Goal: Find specific fact: Find contact information

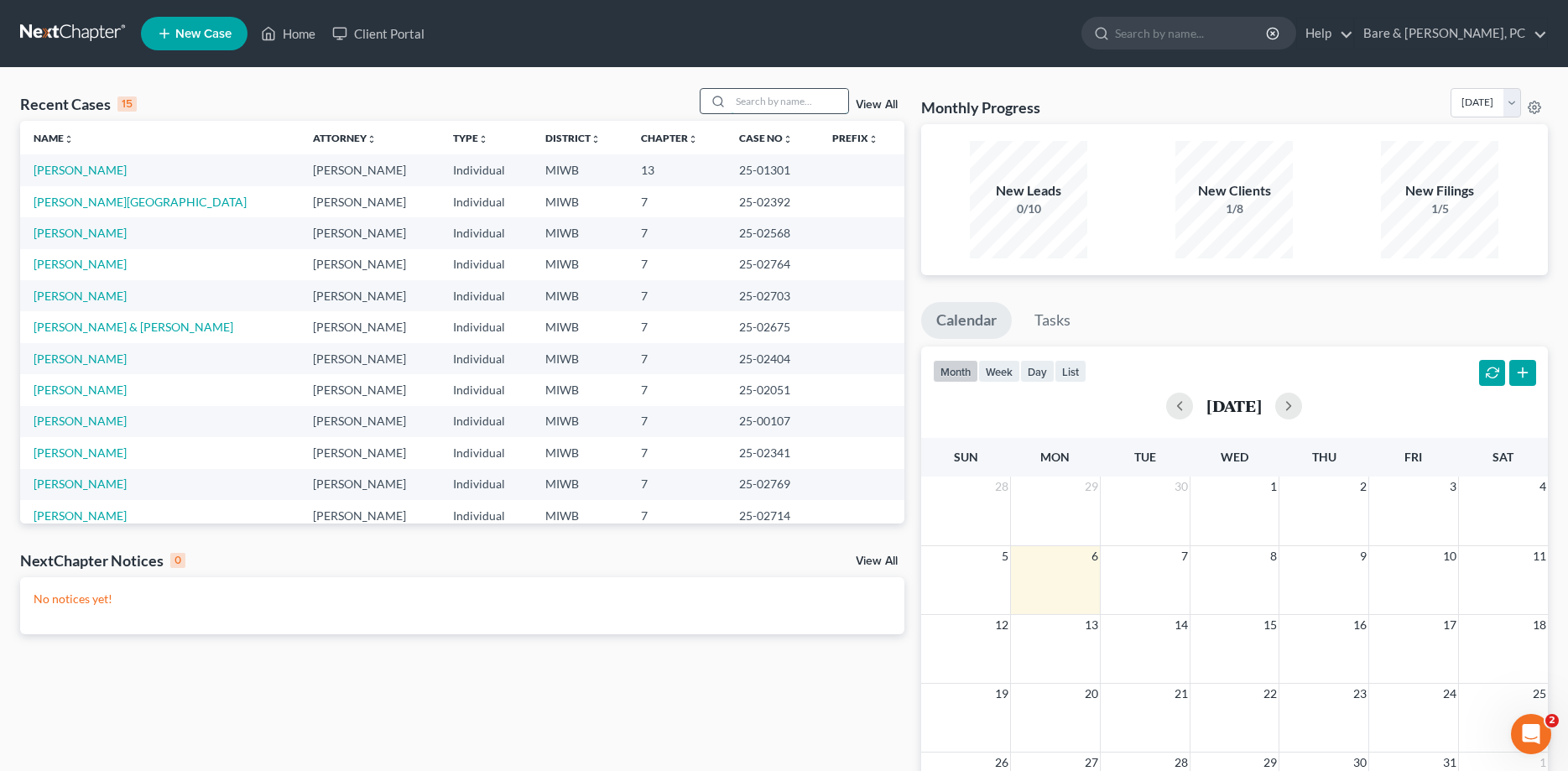
click at [782, 100] on input "search" at bounding box center [789, 101] width 118 height 25
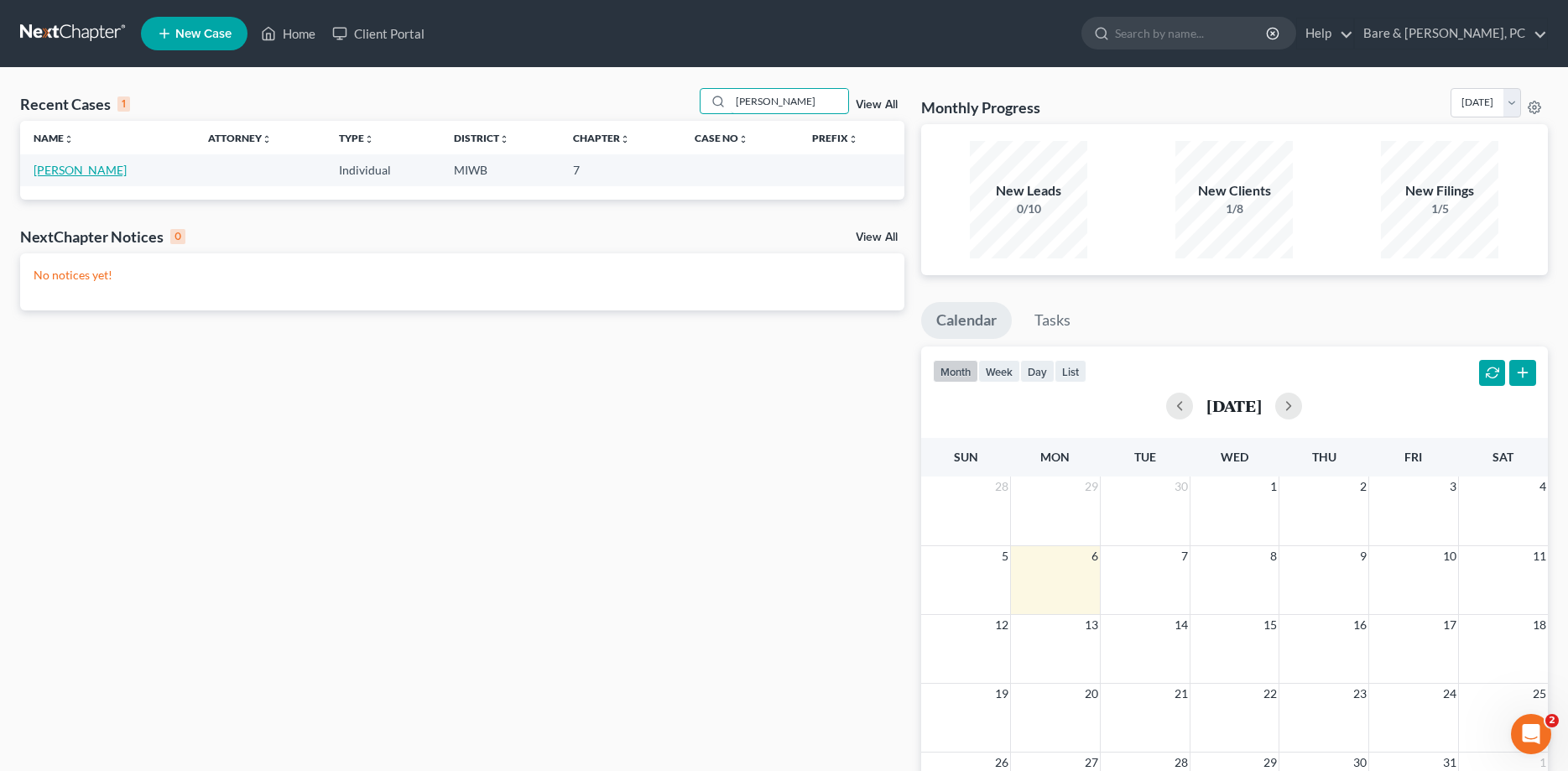
type input "[PERSON_NAME]"
click at [78, 170] on link "[PERSON_NAME]" at bounding box center [80, 170] width 93 height 15
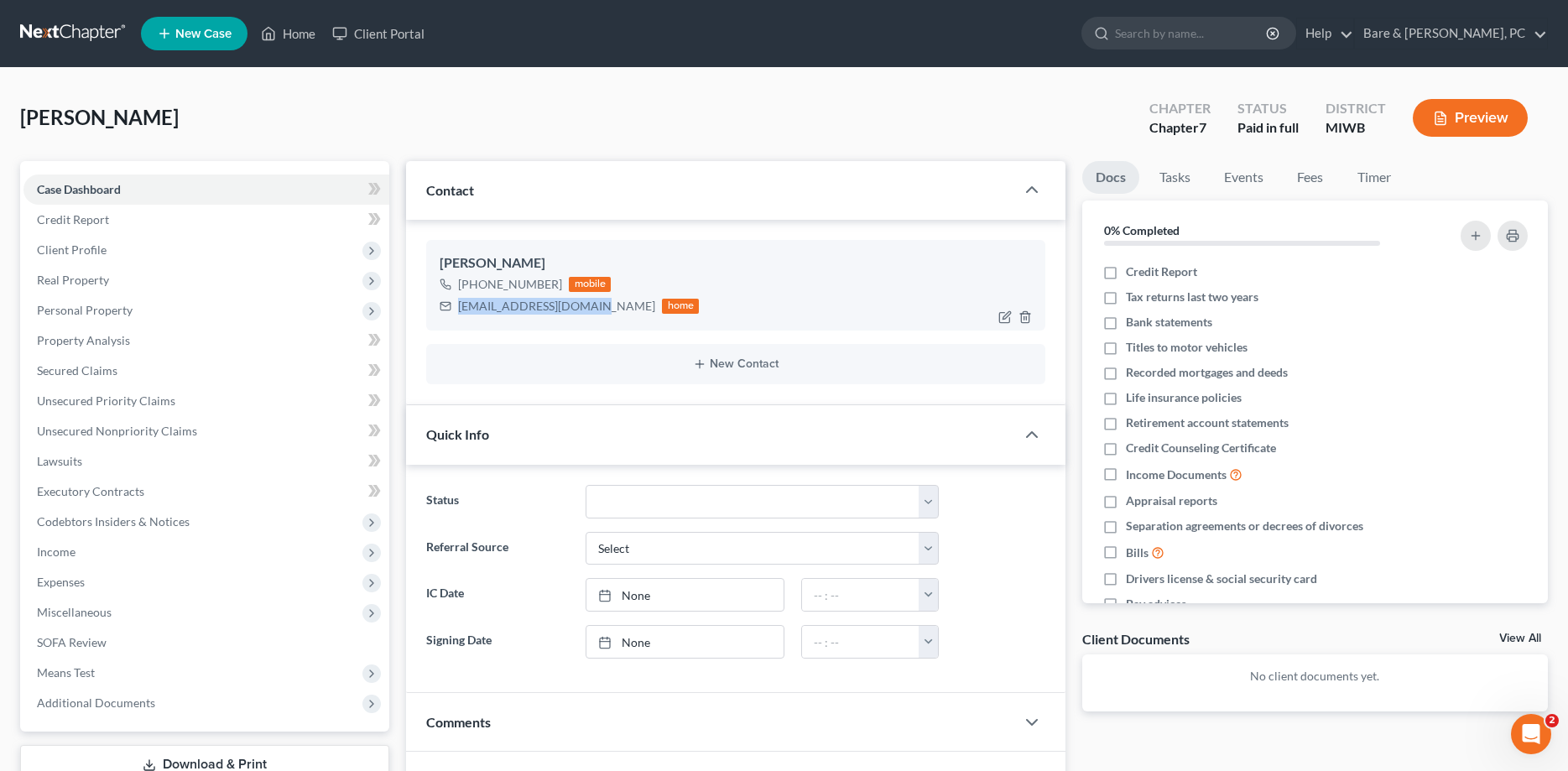
drag, startPoint x: 460, startPoint y: 302, endPoint x: 588, endPoint y: 309, distance: 128.2
click at [588, 309] on div "[EMAIL_ADDRESS][DOMAIN_NAME] home" at bounding box center [569, 306] width 259 height 22
copy div "[EMAIL_ADDRESS][DOMAIN_NAME]"
click at [297, 32] on link "Home" at bounding box center [288, 33] width 71 height 30
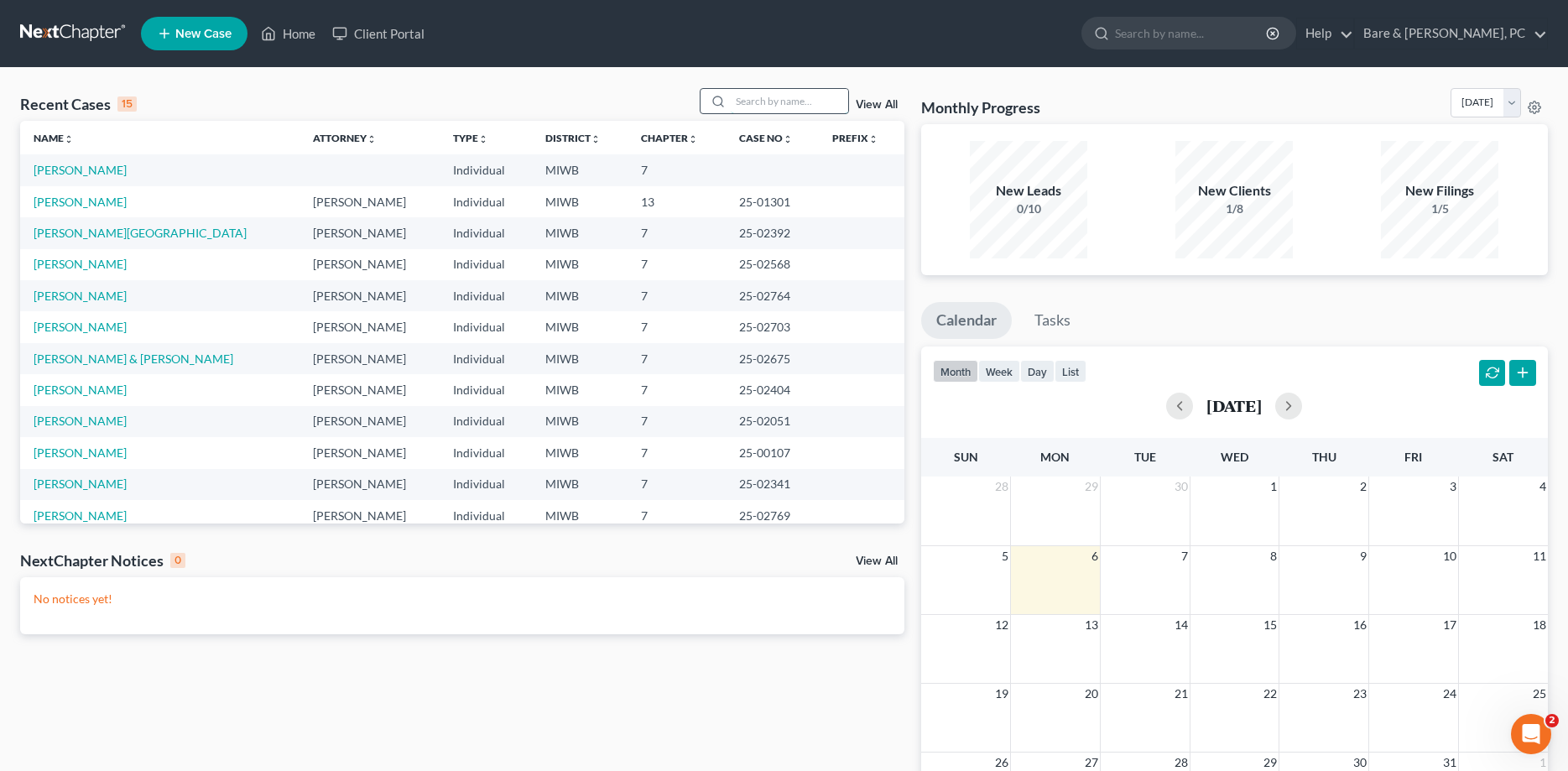
click at [755, 100] on input "search" at bounding box center [789, 101] width 118 height 25
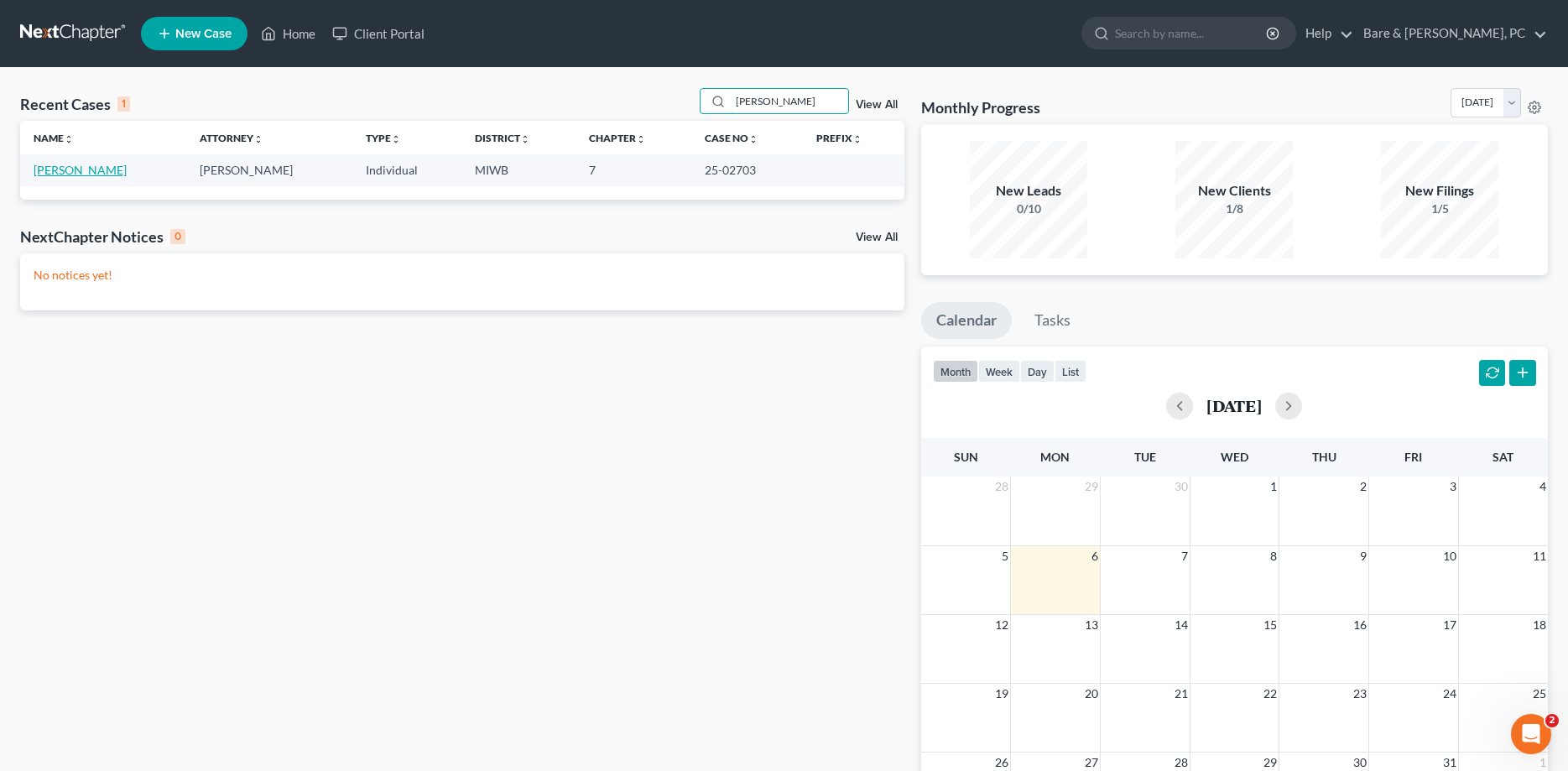
type input "[PERSON_NAME]"
click at [67, 172] on link "[PERSON_NAME]" at bounding box center [80, 170] width 93 height 15
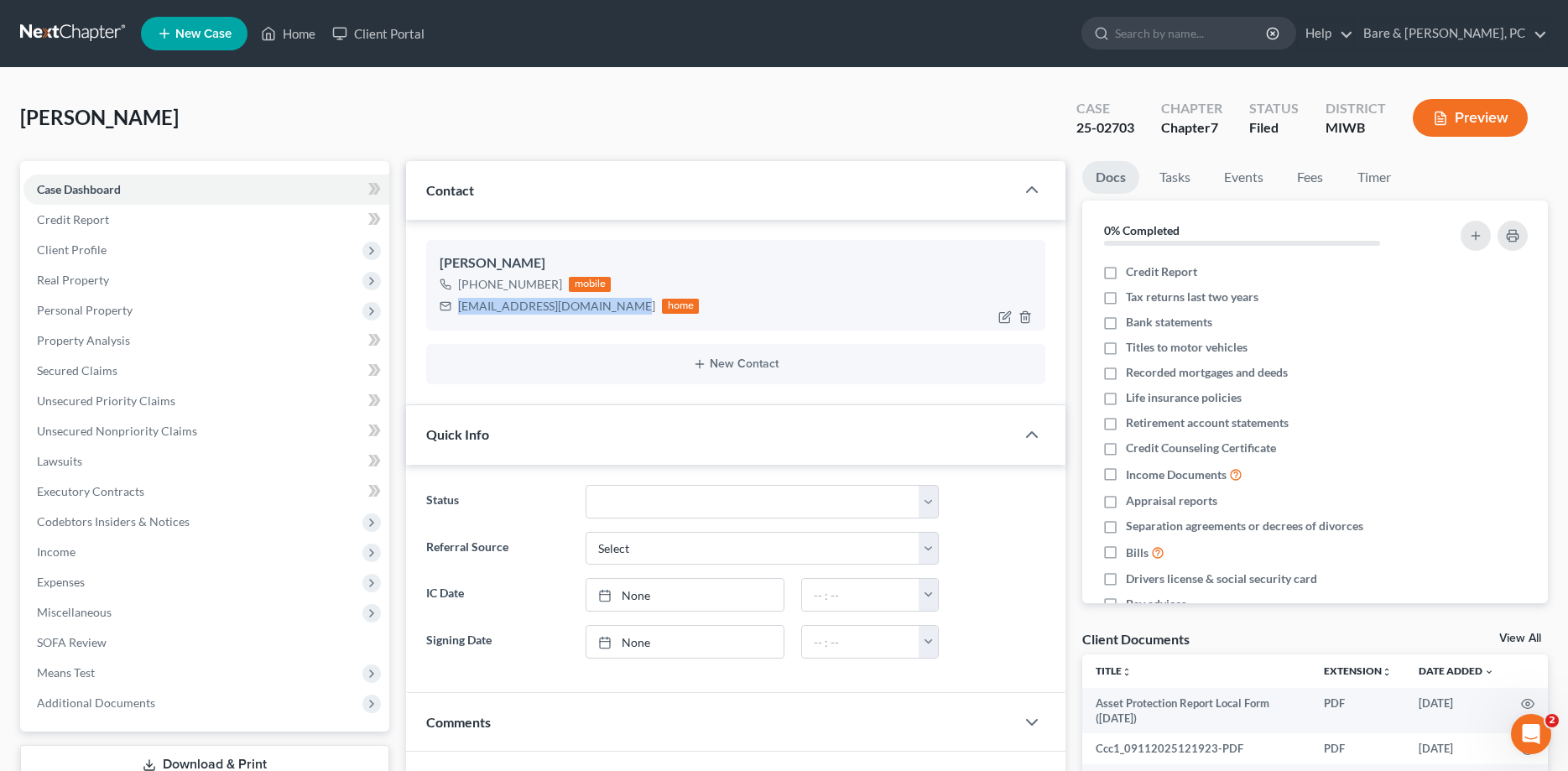
drag, startPoint x: 460, startPoint y: 304, endPoint x: 620, endPoint y: 312, distance: 160.2
click at [620, 312] on div "[EMAIL_ADDRESS][DOMAIN_NAME]" at bounding box center [557, 306] width 197 height 16
copy div "[EMAIL_ADDRESS][DOMAIN_NAME]"
click at [299, 34] on link "Home" at bounding box center [288, 33] width 71 height 30
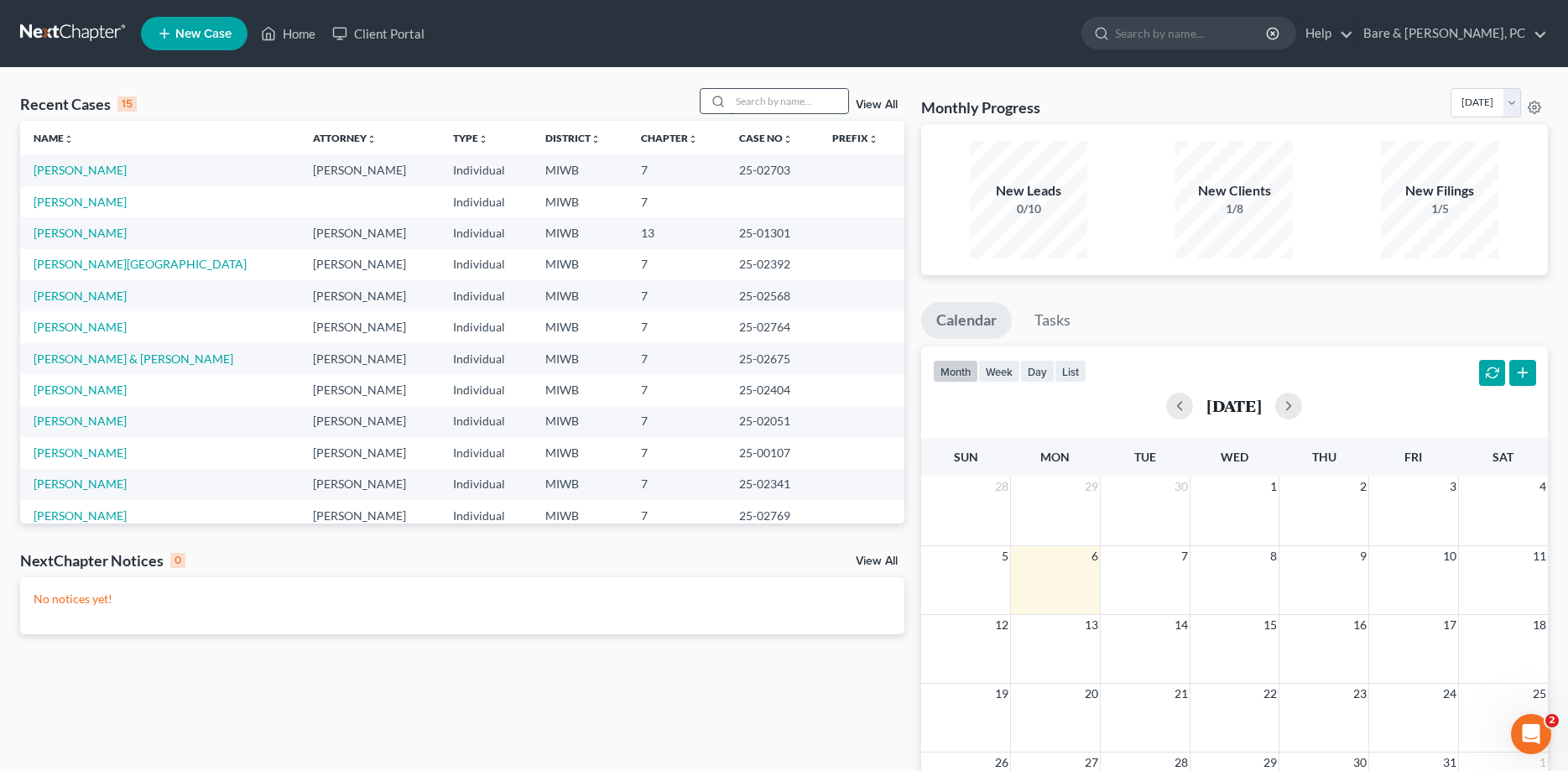
click at [750, 98] on input "search" at bounding box center [789, 101] width 118 height 25
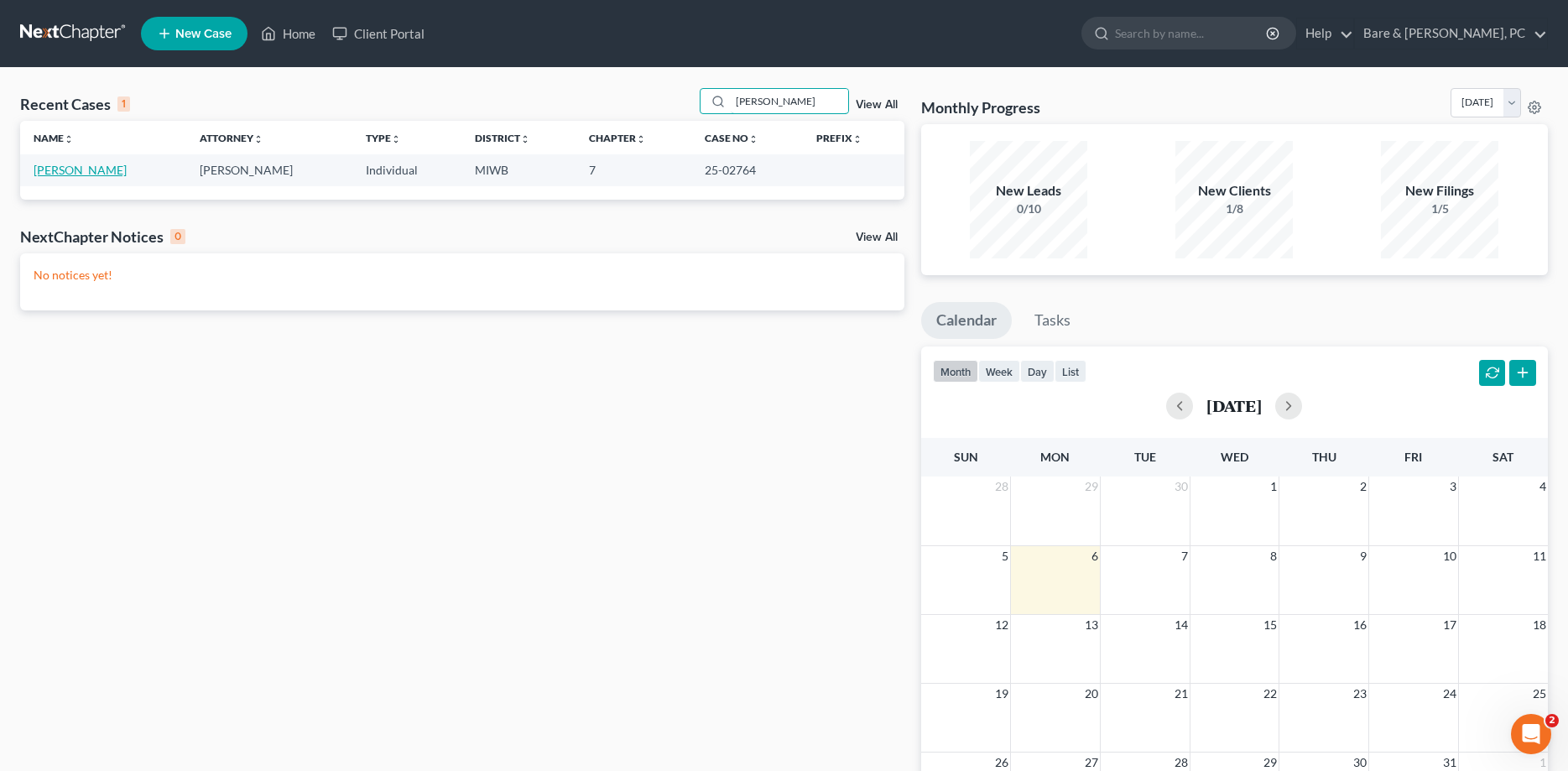
type input "[PERSON_NAME]"
click at [100, 170] on link "[PERSON_NAME]" at bounding box center [80, 170] width 93 height 15
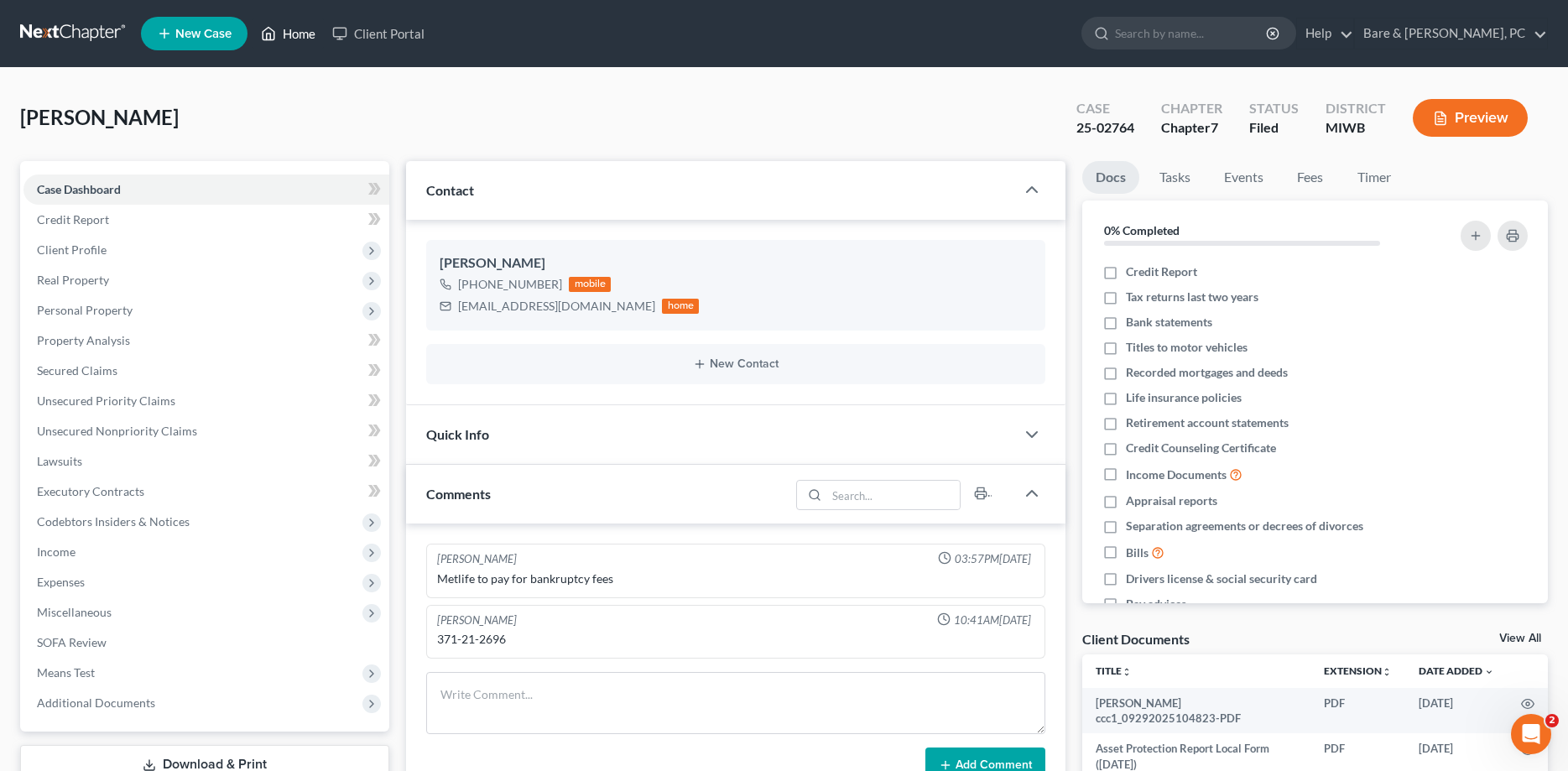
click at [298, 36] on link "Home" at bounding box center [288, 33] width 71 height 30
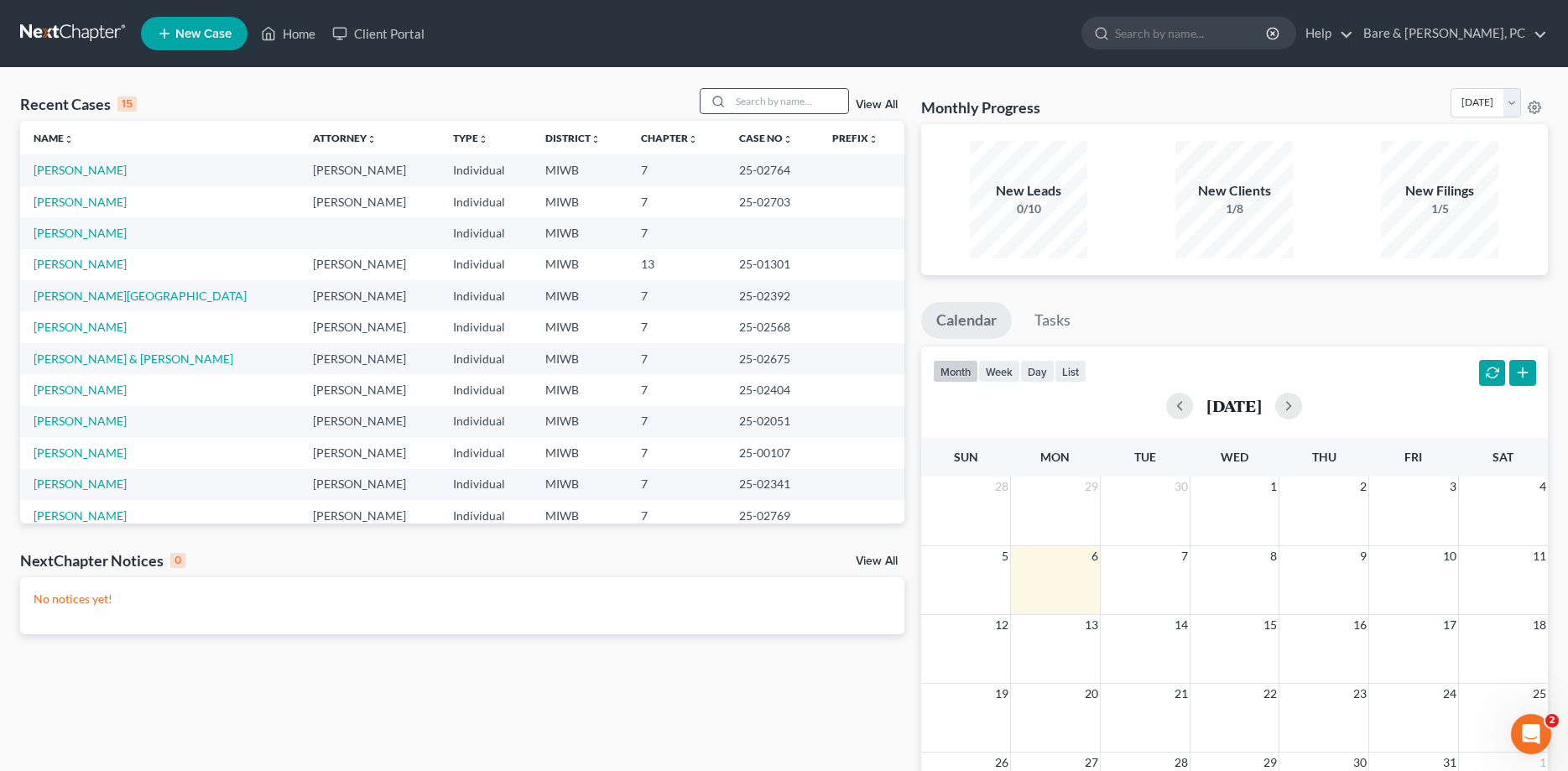
click at [740, 104] on input "search" at bounding box center [789, 101] width 118 height 25
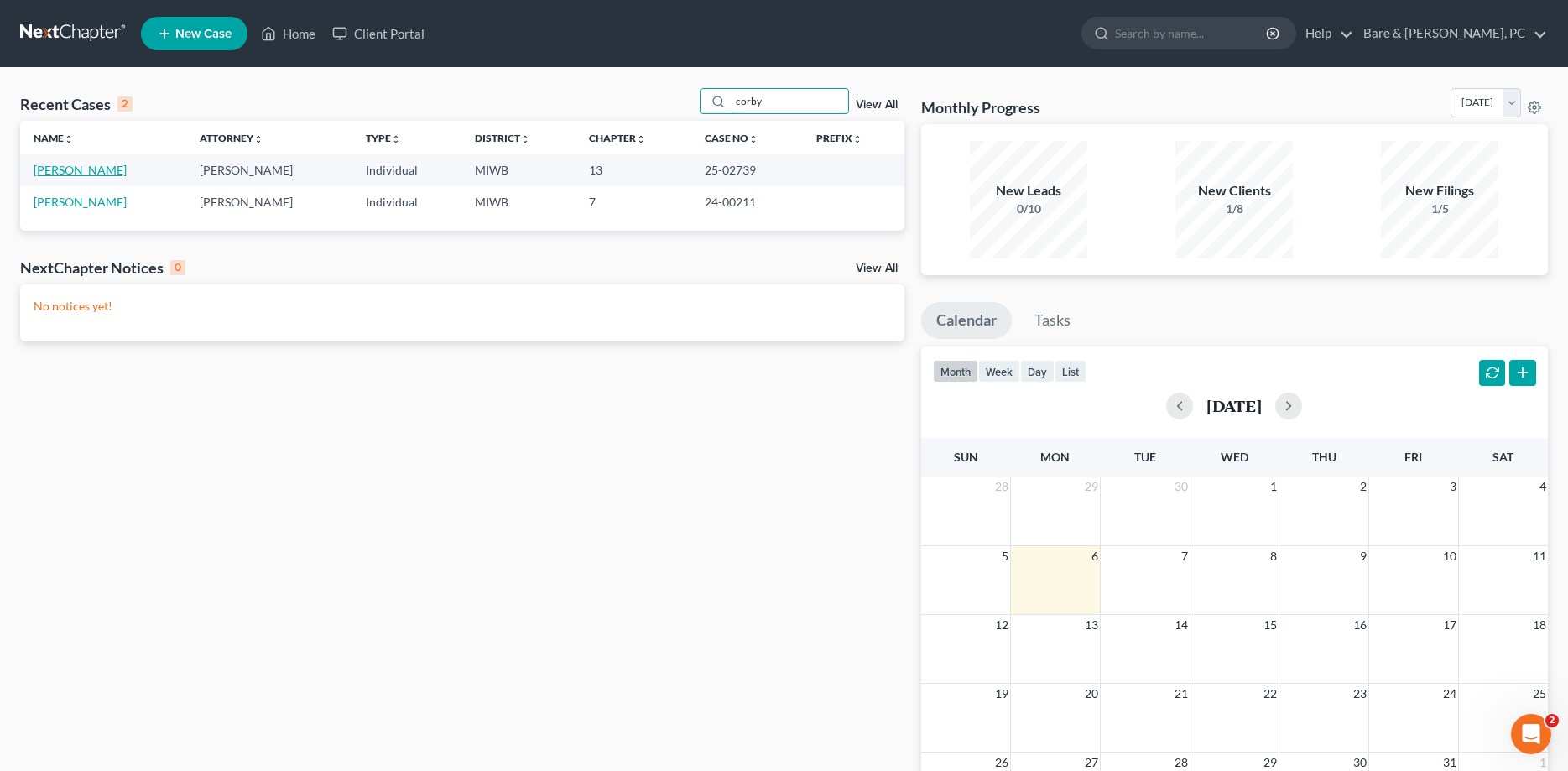
type input "corby"
click at [81, 173] on link "[PERSON_NAME]" at bounding box center [80, 170] width 93 height 15
